Goal: Communication & Community: Answer question/provide support

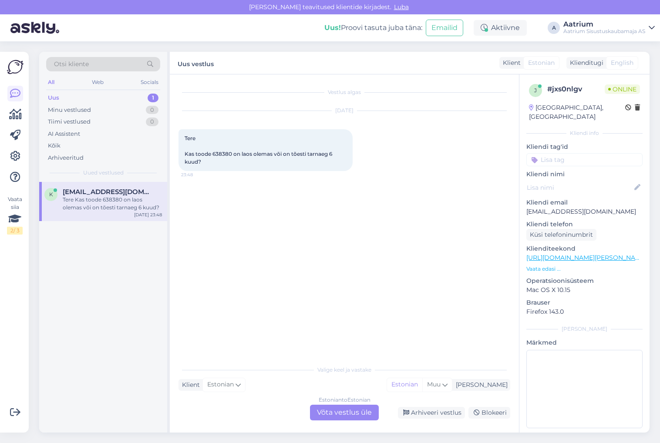
drag, startPoint x: 0, startPoint y: 0, endPoint x: 246, endPoint y: 217, distance: 327.9
click at [246, 217] on div "Vestlus algas [DATE] Tere Kas toode 638380 on laos olemas või on tõesti tarnaeg…" at bounding box center [347, 218] width 339 height 270
drag, startPoint x: 231, startPoint y: 152, endPoint x: 212, endPoint y: 152, distance: 19.1
click at [212, 152] on span "Tere Kas toode 638380 on laos olemas või on tõesti tarnaeg 6 kuud?" at bounding box center [258, 150] width 149 height 30
copy span "638380"
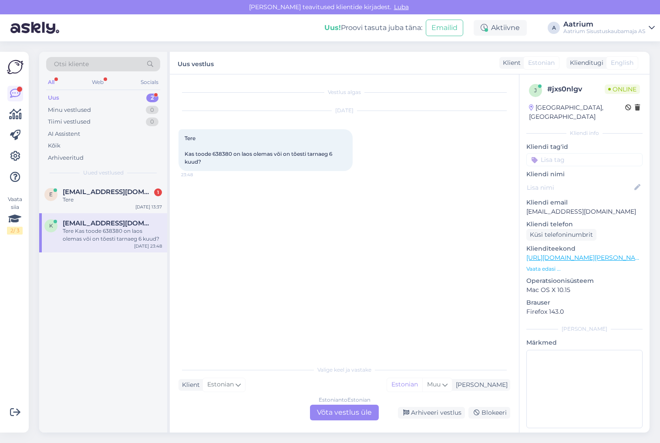
click at [44, 291] on div "e [EMAIL_ADDRESS][DOMAIN_NAME] 1 Tere [DATE] 13:37 k [EMAIL_ADDRESS][DOMAIN_NAM…" at bounding box center [103, 307] width 128 height 251
click at [87, 198] on div "Tere" at bounding box center [112, 200] width 99 height 8
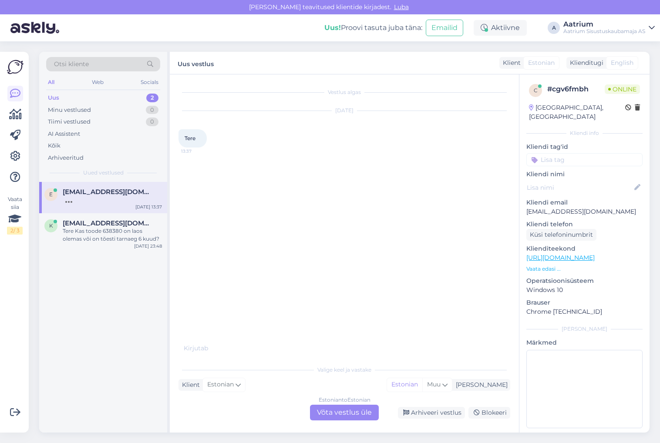
click at [330, 419] on div "Estonian to Estonian Võta vestlus üle" at bounding box center [344, 413] width 69 height 16
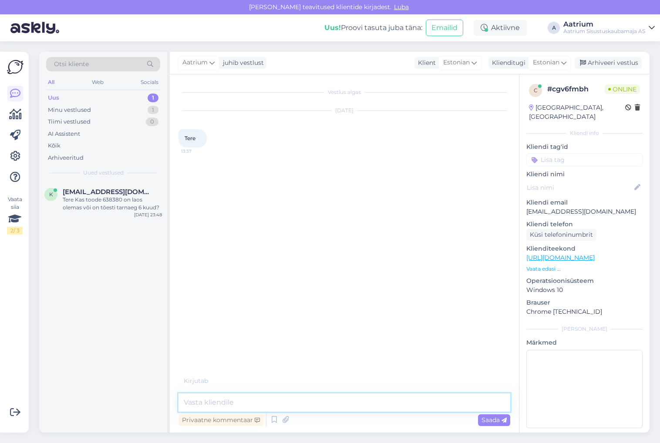
click at [264, 400] on textarea at bounding box center [343, 402] width 331 height 18
type textarea "Tere!"
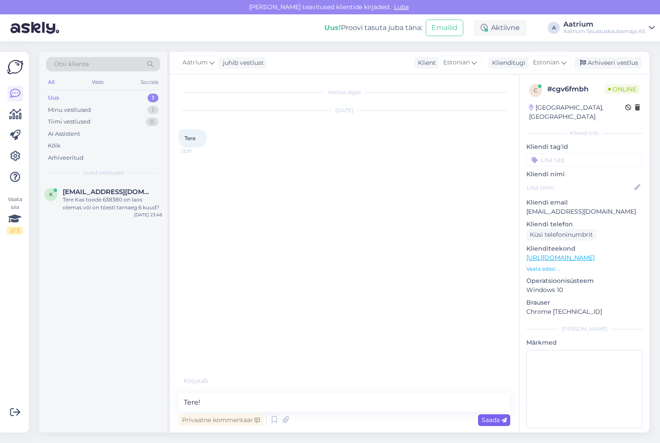
click at [495, 418] on span "Saada" at bounding box center [493, 420] width 25 height 8
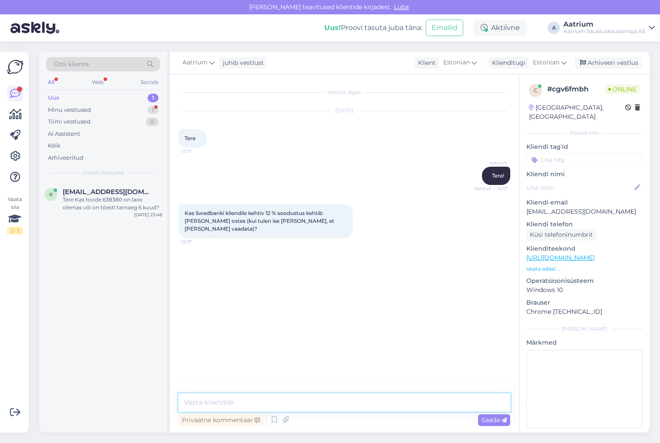
click at [249, 400] on textarea at bounding box center [343, 402] width 331 height 18
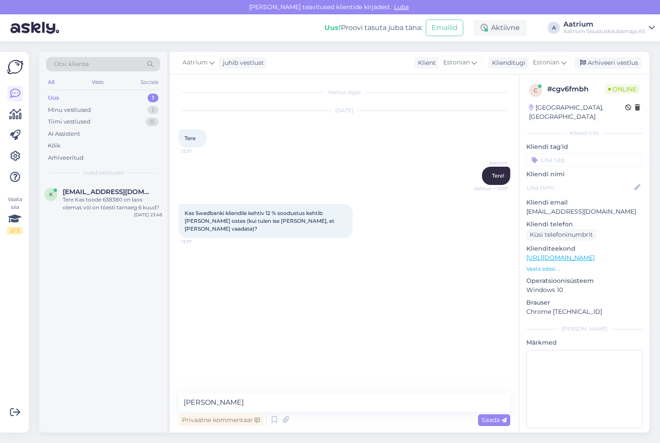
click at [218, 296] on div "Vestlus algas [DATE] Tere 13:37 Aatrium Tere! Nähtud ✓ 13:37 Kas Swedbanki klie…" at bounding box center [347, 234] width 339 height 302
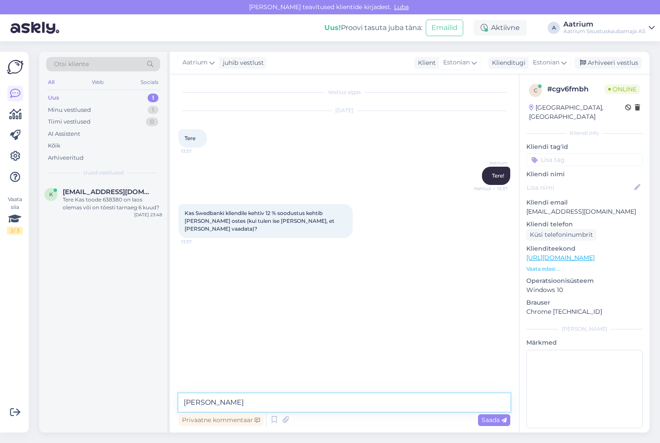
click at [208, 398] on textarea "[PERSON_NAME]" at bounding box center [343, 402] width 331 height 18
click at [273, 402] on textarea "Jah, peate ütlema [PERSON_NAME] Swedbank 12" at bounding box center [343, 402] width 331 height 18
click at [343, 402] on textarea "Jah, peate ütlema [PERSON_NAME] koodi Swedbank 12" at bounding box center [343, 402] width 331 height 18
type textarea "Jah, peate ütlema [PERSON_NAME] koodi Swedbank 12."
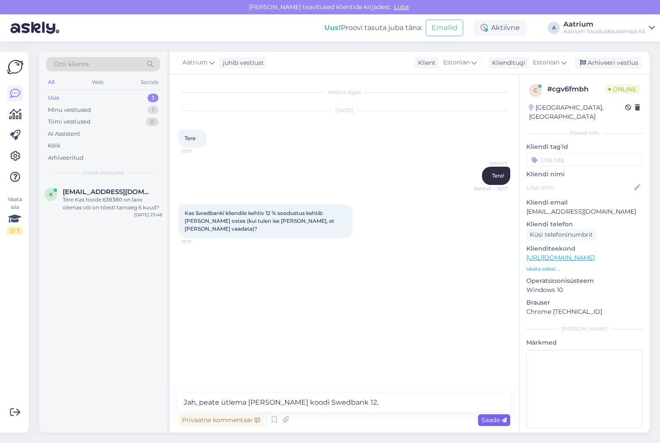
click at [489, 422] on span "Saada" at bounding box center [493, 420] width 25 height 8
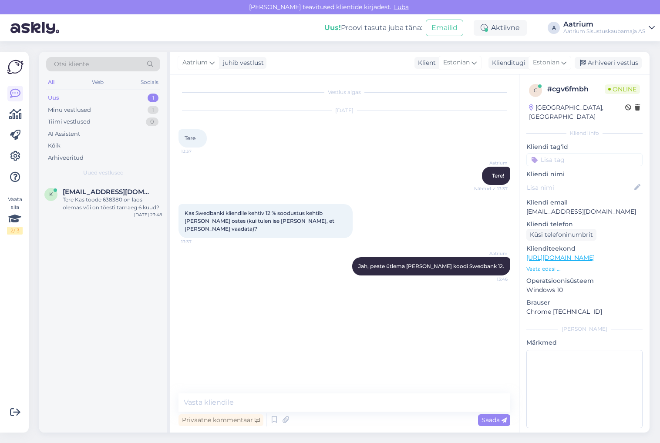
click at [42, 275] on div "k [EMAIL_ADDRESS][DOMAIN_NAME] Tere Kas toode 638380 on laos olemas või on tões…" at bounding box center [103, 307] width 128 height 251
click at [55, 99] on div "Uus" at bounding box center [53, 98] width 11 height 9
click at [85, 211] on div "Tere Kas toode 638380 on laos olemas või on tõesti tarnaeg 6 kuud?" at bounding box center [112, 204] width 99 height 16
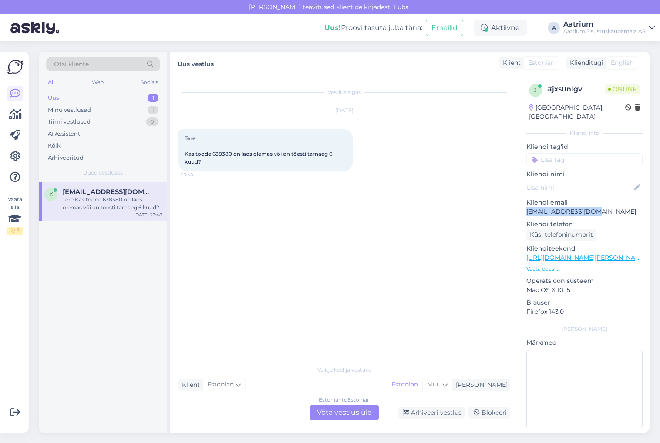
drag, startPoint x: 597, startPoint y: 201, endPoint x: 522, endPoint y: 204, distance: 75.3
click at [522, 204] on div "j # jxs0nlgv Online [GEOGRAPHIC_DATA], [GEOGRAPHIC_DATA] Kliendi info Kliendi t…" at bounding box center [584, 257] width 130 height 367
copy p "[EMAIL_ADDRESS][DOMAIN_NAME]"
click at [239, 254] on div "Vestlus algas [DATE] Tere Kas toode 638380 on laos olemas või on tõesti tarnaeg…" at bounding box center [347, 218] width 339 height 270
click at [221, 216] on div "Vestlus algas [DATE] Tere Kas toode 638380 on laos olemas või on tõesti tarnaeg…" at bounding box center [347, 218] width 339 height 270
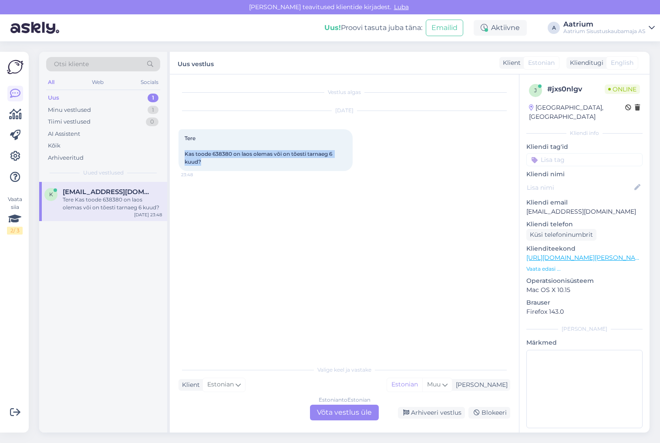
drag, startPoint x: 184, startPoint y: 152, endPoint x: 324, endPoint y: 158, distance: 139.4
click at [324, 158] on div "Tere Kas toode 638380 on laos olemas või on tõesti tarnaeg 6 kuud? 23:48" at bounding box center [265, 150] width 174 height 42
copy span "Kas toode 638380 on laos olemas või on tõesti tarnaeg 6 kuud?"
click at [451, 412] on div "Arhiveeri vestlus" at bounding box center [431, 413] width 67 height 12
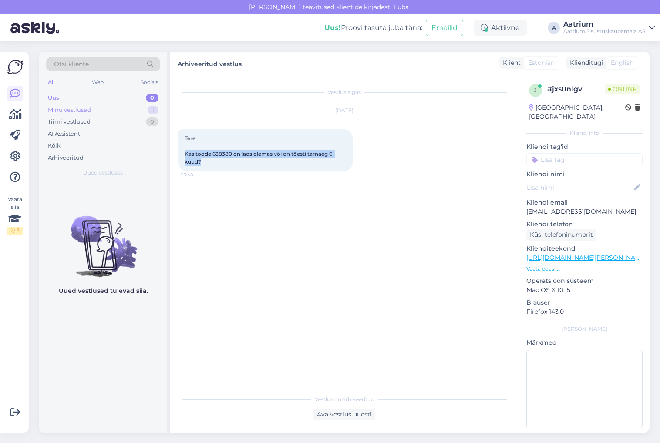
click at [62, 111] on div "Minu vestlused" at bounding box center [69, 110] width 43 height 9
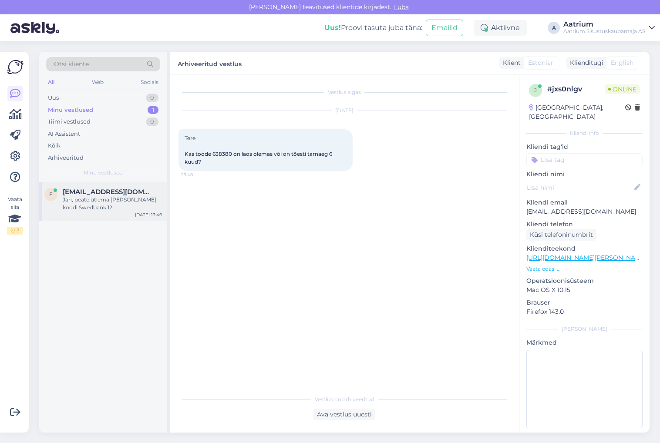
click at [117, 201] on div "Jah, peate ütlema [PERSON_NAME] koodi Swedbank 12." at bounding box center [112, 204] width 99 height 16
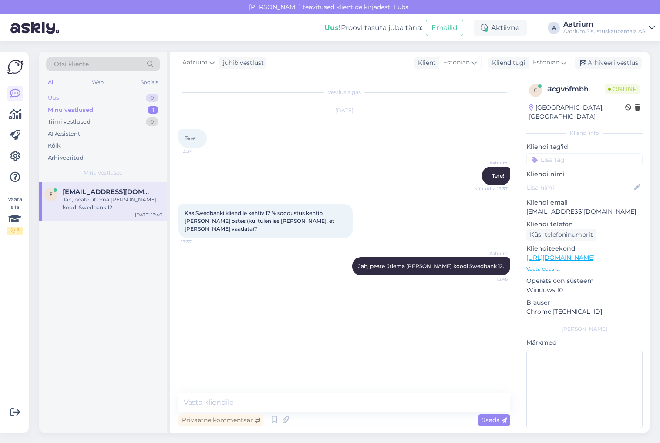
click at [58, 96] on div "Uus" at bounding box center [53, 98] width 11 height 9
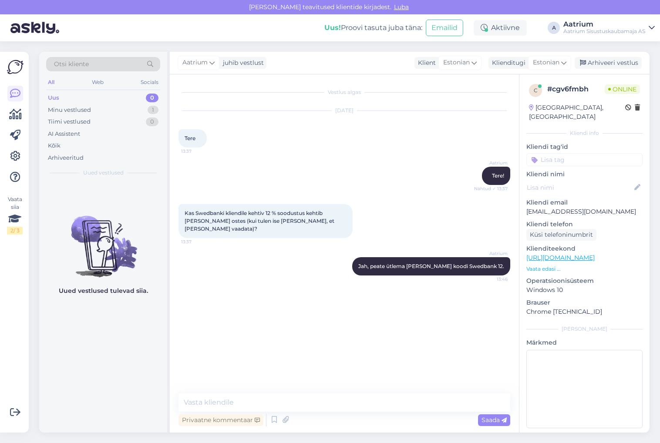
click at [132, 342] on div "Uued vestlused tulevad siia." at bounding box center [103, 307] width 128 height 251
click at [492, 26] on div "Aktiivne" at bounding box center [499, 28] width 53 height 16
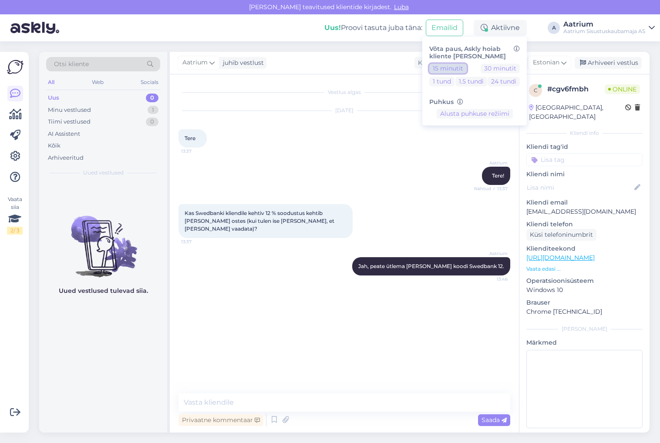
click at [440, 70] on button "15 minutit" at bounding box center [447, 69] width 37 height 10
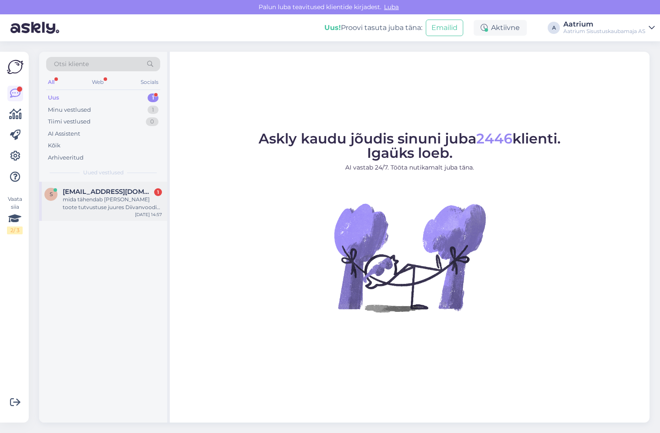
click at [94, 204] on div "mida tähendab [PERSON_NAME] toote tutvustuse juures Diivanvoodi ei ole mõeldud …" at bounding box center [112, 204] width 99 height 16
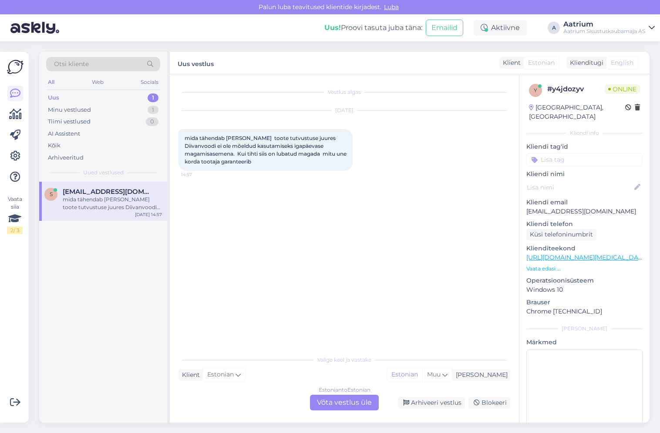
click at [339, 406] on div "Estonian to Estonian Võta vestlus üle" at bounding box center [344, 403] width 69 height 16
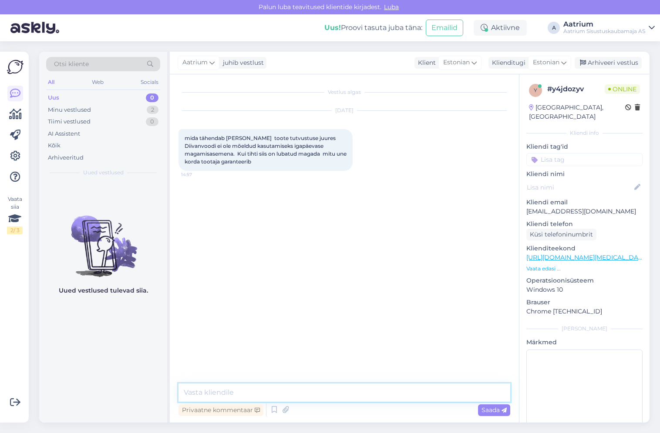
click at [269, 394] on textarea at bounding box center [343, 393] width 331 height 18
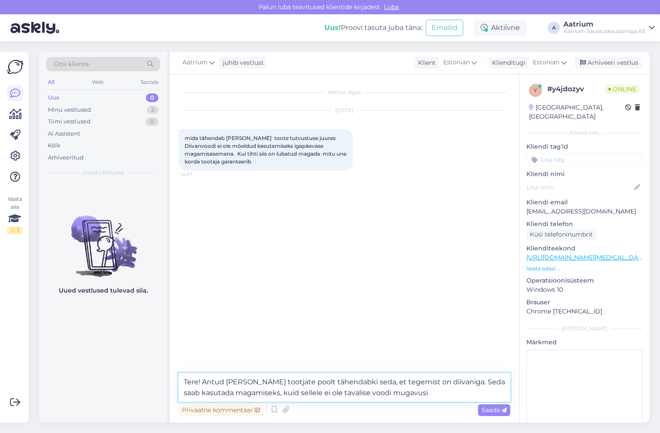
click at [304, 393] on textarea "Tere! Antud [PERSON_NAME] tootjate poolt tähendabki seda, et tegemist on diivan…" at bounding box center [343, 387] width 331 height 29
click at [414, 395] on textarea "Tere! Antud [PERSON_NAME] tootjate poolt tähendabki seda, et tegemist on diivan…" at bounding box center [343, 387] width 331 height 29
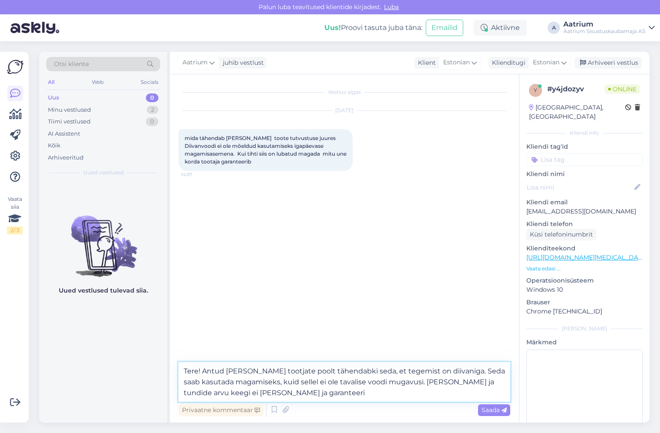
click at [239, 392] on textarea "Tere! Antud [PERSON_NAME] tootjate poolt tähendabki seda, et tegemist on diivan…" at bounding box center [343, 382] width 331 height 40
click at [291, 395] on textarea "Tere! Antud [PERSON_NAME] tootjate poolt tähendabki seda, et tegemist on diivan…" at bounding box center [343, 382] width 331 height 40
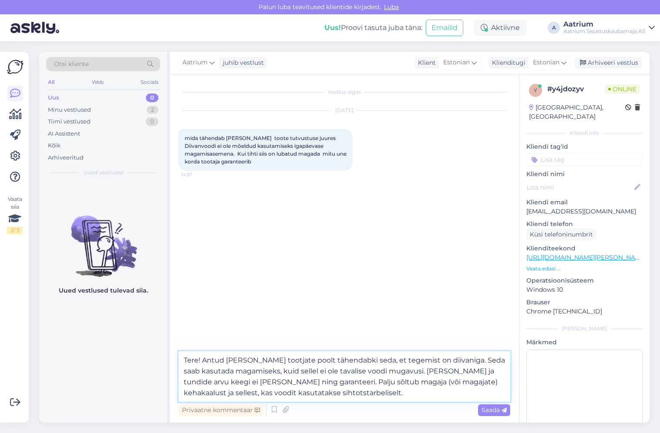
click at [335, 361] on textarea "Tere! Antud [PERSON_NAME] tootjate poolt tähendabki seda, et tegemist on diivan…" at bounding box center [343, 377] width 331 height 50
click at [405, 371] on textarea "Tere! Antud [PERSON_NAME] tootjate poolt tähendab seda, et tegemist on diivanig…" at bounding box center [343, 377] width 331 height 50
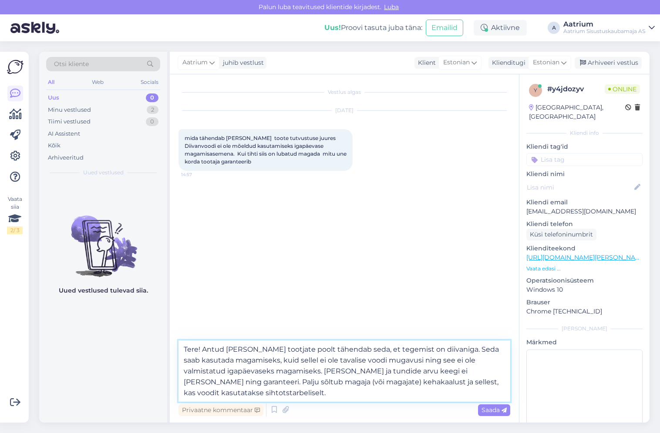
click at [402, 350] on textarea "Tere! Antud [PERSON_NAME] tootjate poolt tähendab seda, et tegemist on diivanig…" at bounding box center [343, 371] width 331 height 61
type textarea "Tere! Antud [PERSON_NAME] tootjate poolt tähendab seda, et tegemist on eelkõige…"
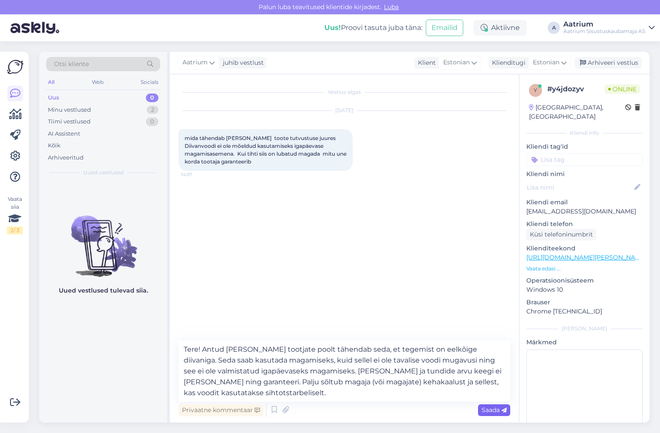
click at [484, 412] on span "Saada" at bounding box center [493, 410] width 25 height 8
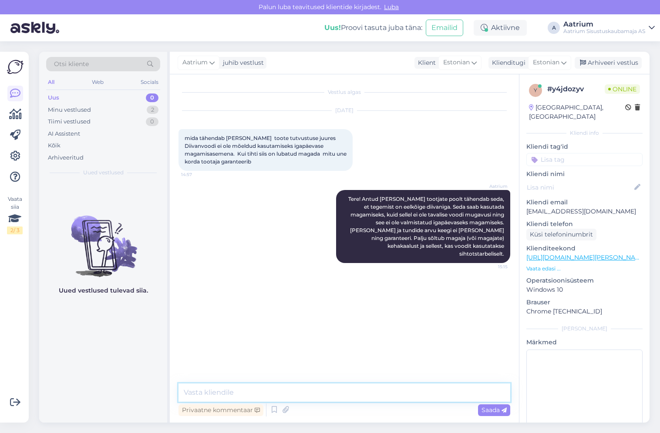
click at [196, 388] on textarea at bounding box center [343, 393] width 331 height 18
click at [348, 389] on textarea "Tavalisel kasutamisel ei juhtu tavaliselt midagi. Magamise ase ei ole" at bounding box center [343, 393] width 331 height 18
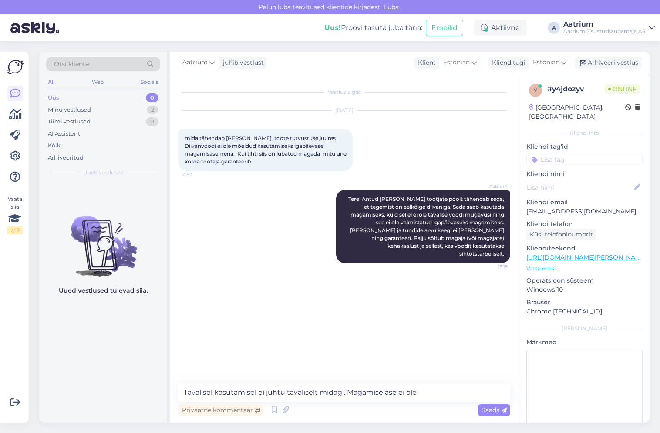
click at [584, 254] on link "[URL][DOMAIN_NAME][PERSON_NAME]" at bounding box center [586, 258] width 120 height 8
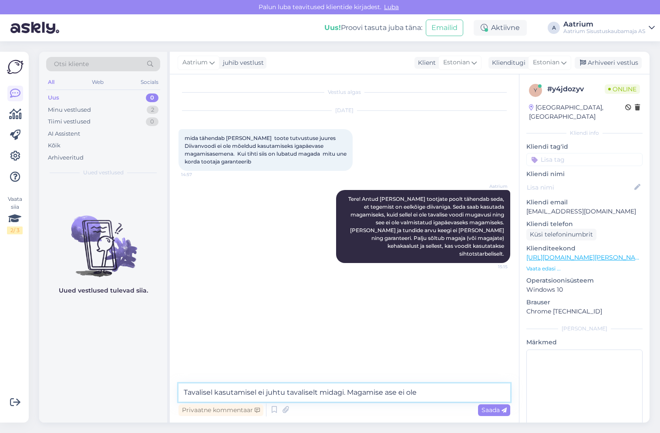
click at [427, 393] on textarea "Tavalisel kasutamisel ei juhtu tavaliselt midagi. Magamise ase ei ole" at bounding box center [343, 393] width 331 height 18
type textarea "T"
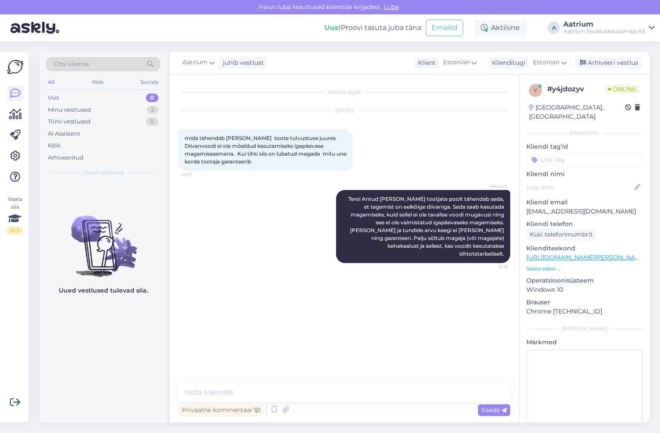
click at [254, 231] on div "Aatrium Tere! Antud [PERSON_NAME] tootjate poolt tähendab seda, et tegemist on …" at bounding box center [343, 227] width 331 height 92
